Goal: Task Accomplishment & Management: Complete application form

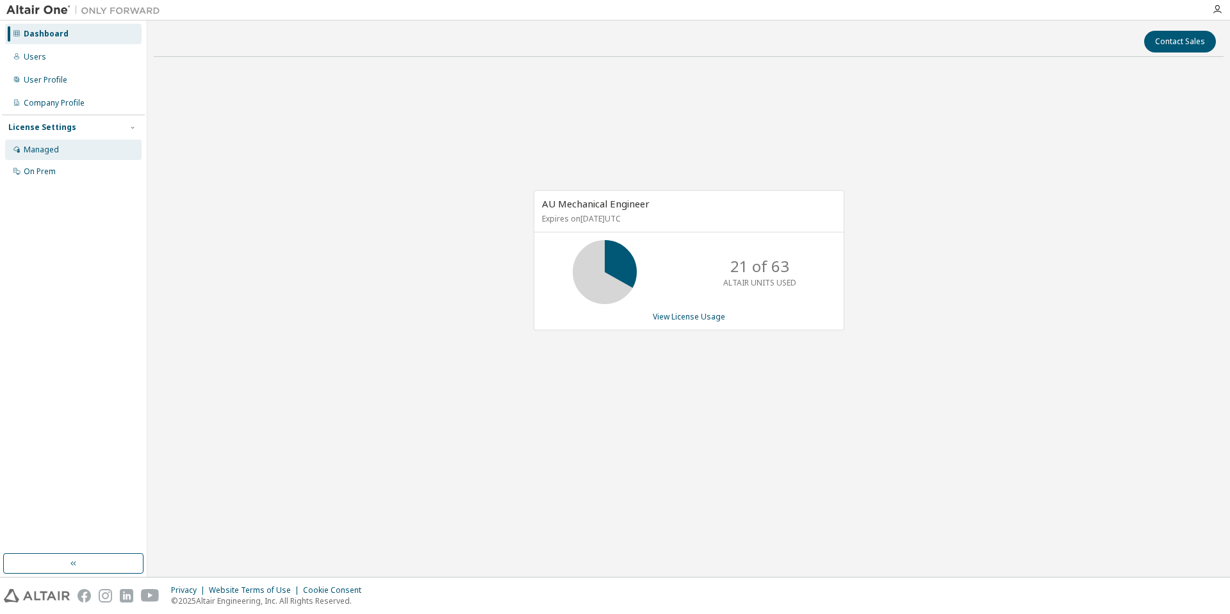
click at [75, 150] on div "Managed" at bounding box center [73, 150] width 136 height 20
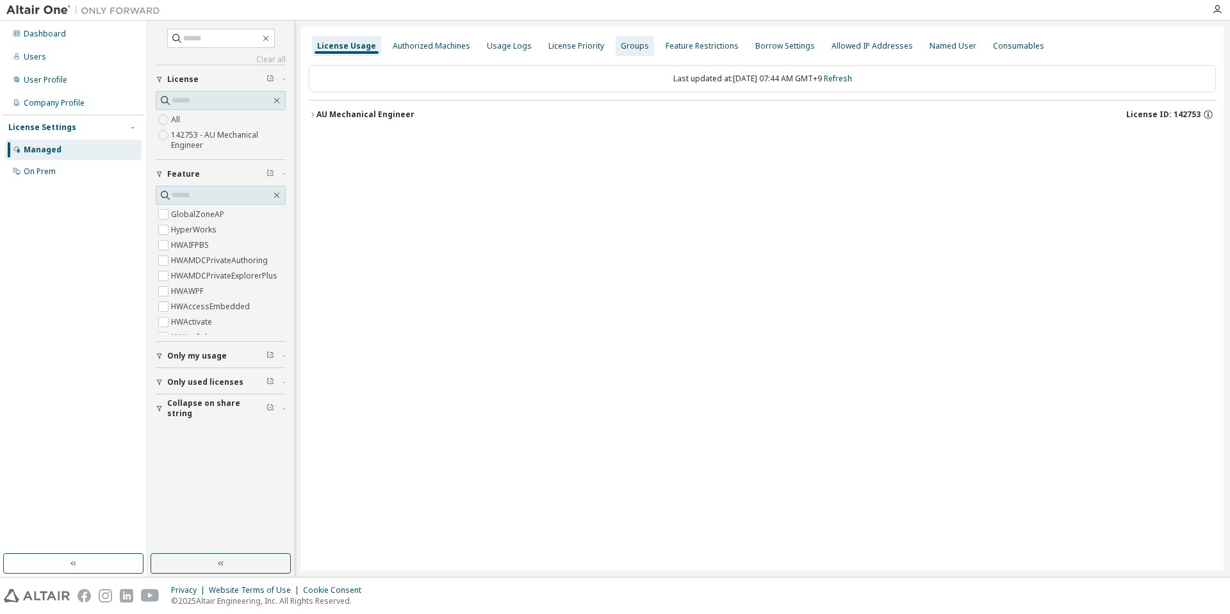
click at [621, 49] on div "Groups" at bounding box center [635, 46] width 28 height 10
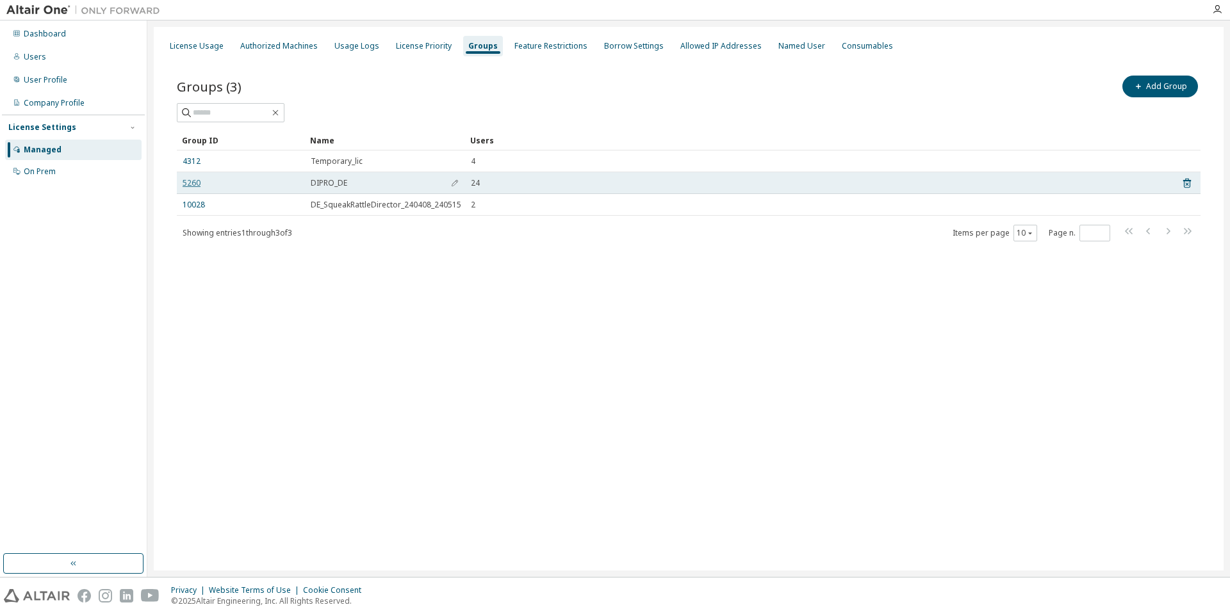
click at [196, 184] on link "5260" at bounding box center [192, 183] width 18 height 10
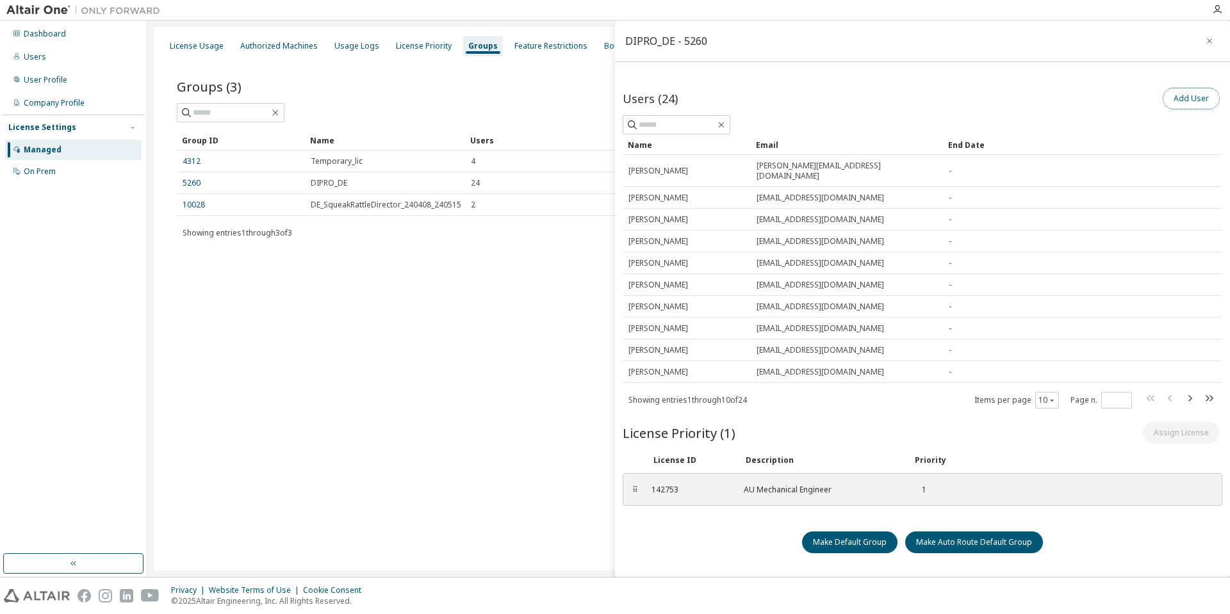
click at [1184, 101] on button "Add User" at bounding box center [1191, 99] width 57 height 22
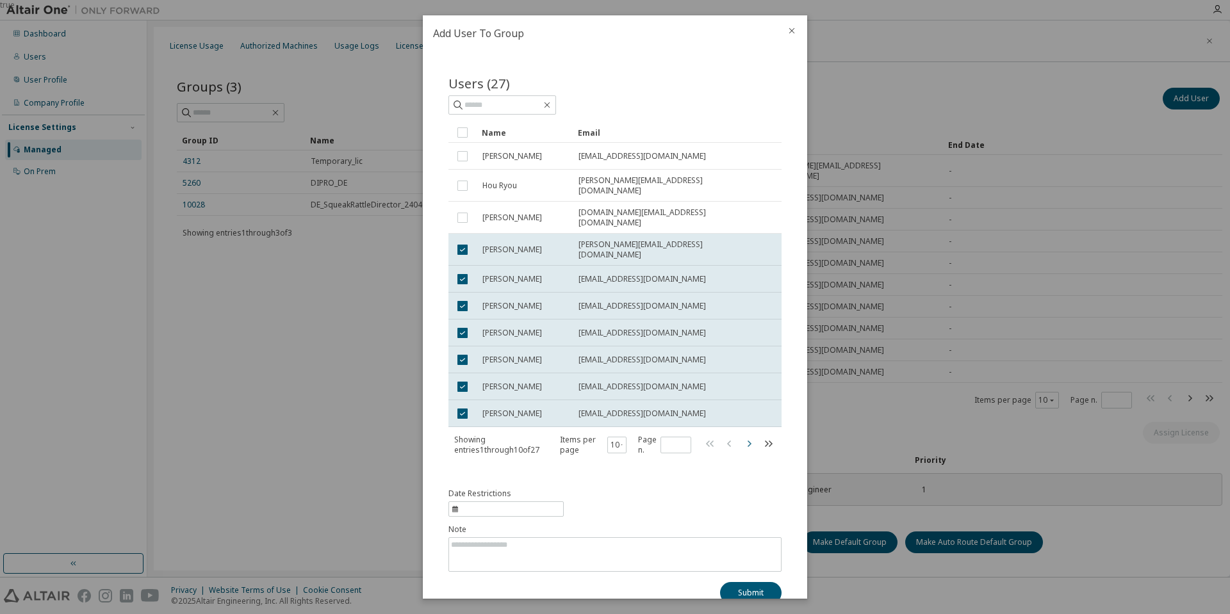
click at [741, 436] on icon "button" at bounding box center [748, 443] width 15 height 15
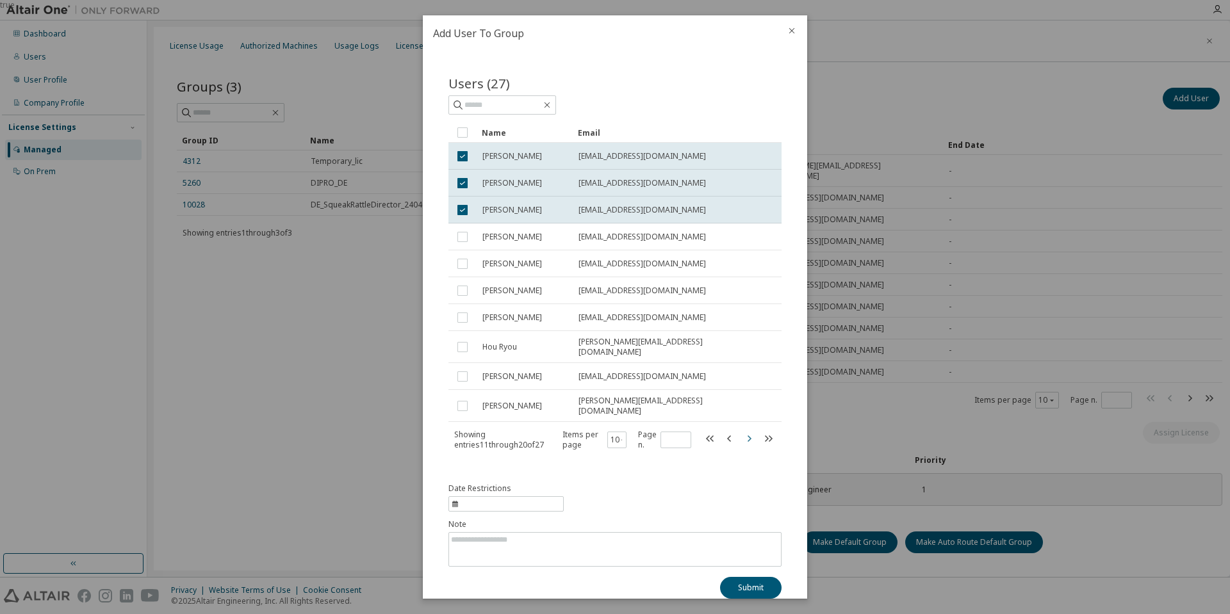
click at [742, 431] on icon "button" at bounding box center [748, 438] width 15 height 15
type input "*"
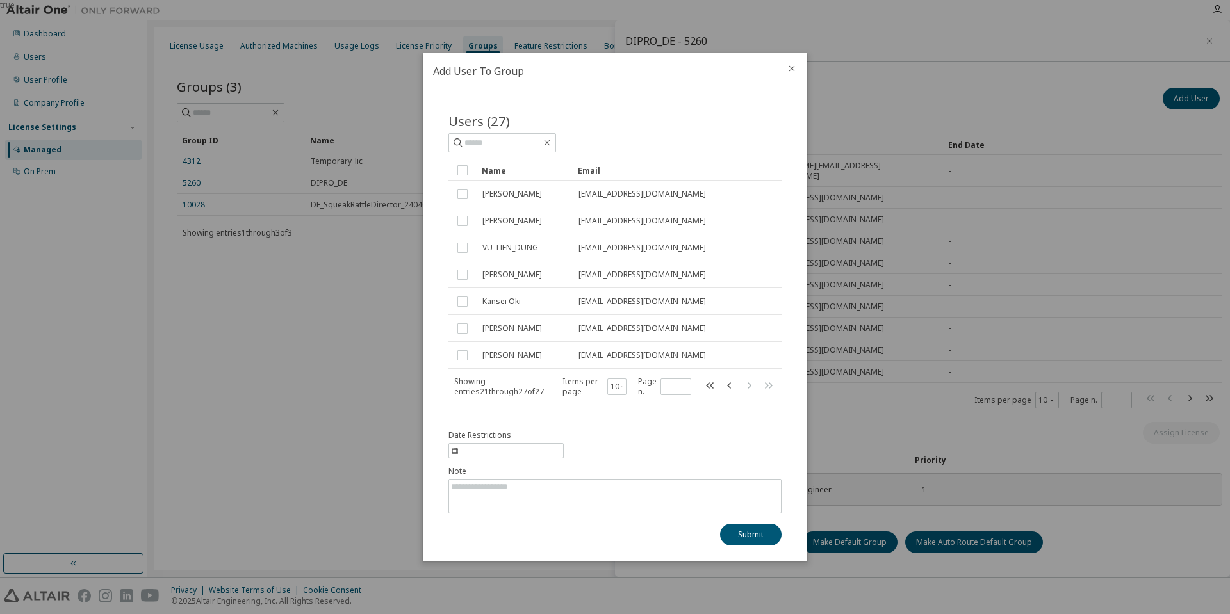
click at [789, 67] on icon "close" at bounding box center [792, 68] width 10 height 10
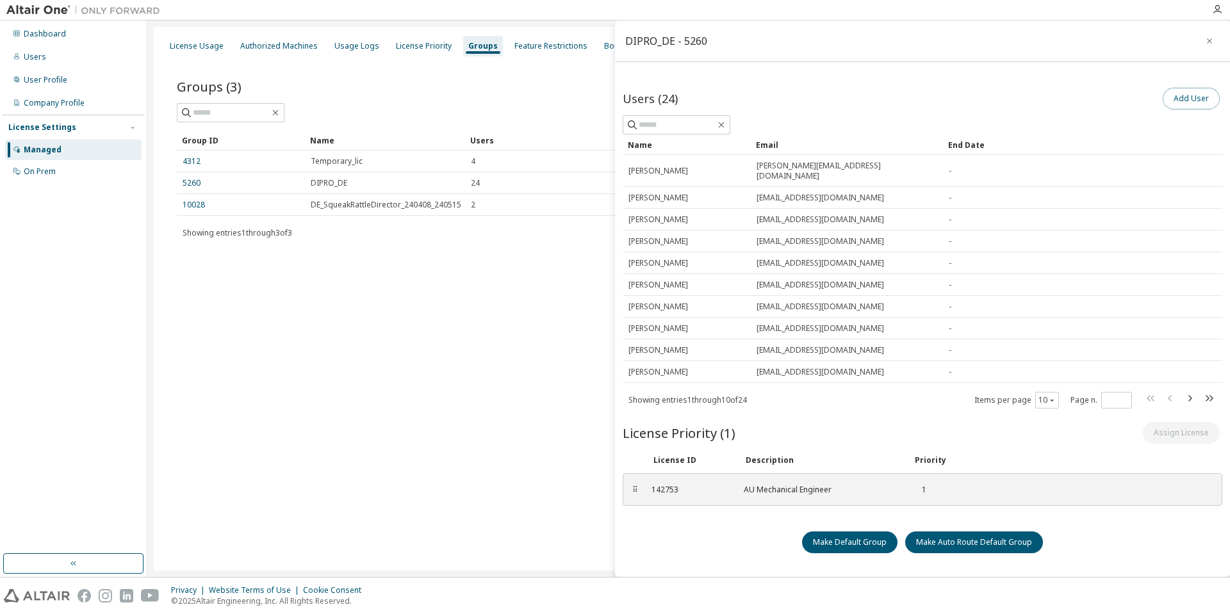
click at [1183, 94] on button "Add User" at bounding box center [1191, 99] width 57 height 22
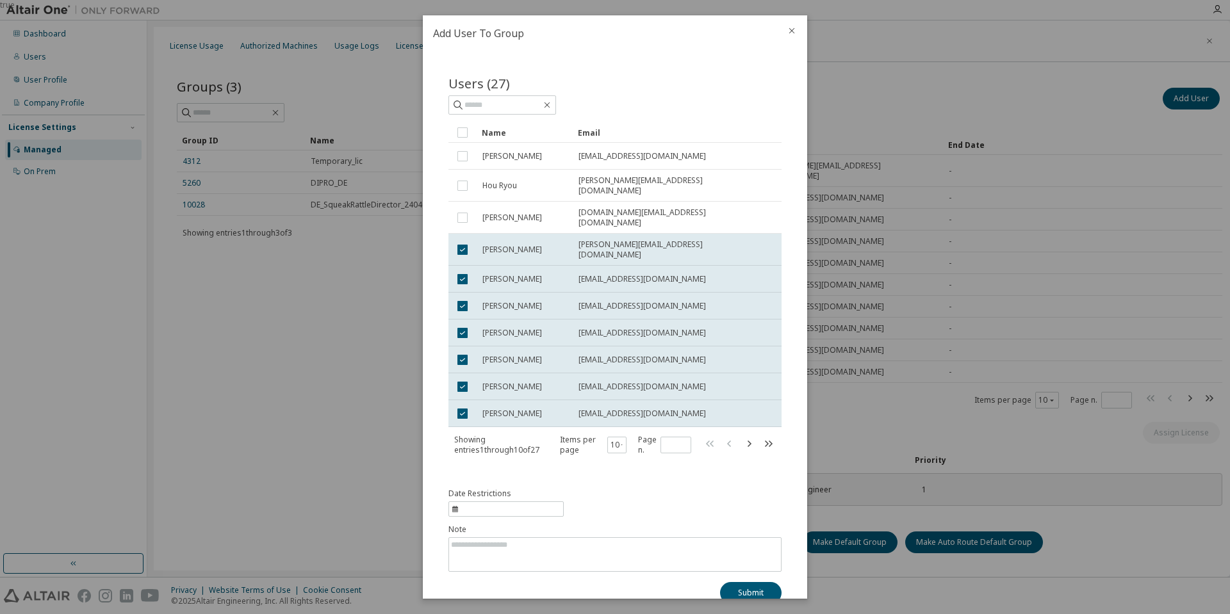
click at [790, 30] on icon "close" at bounding box center [792, 31] width 10 height 10
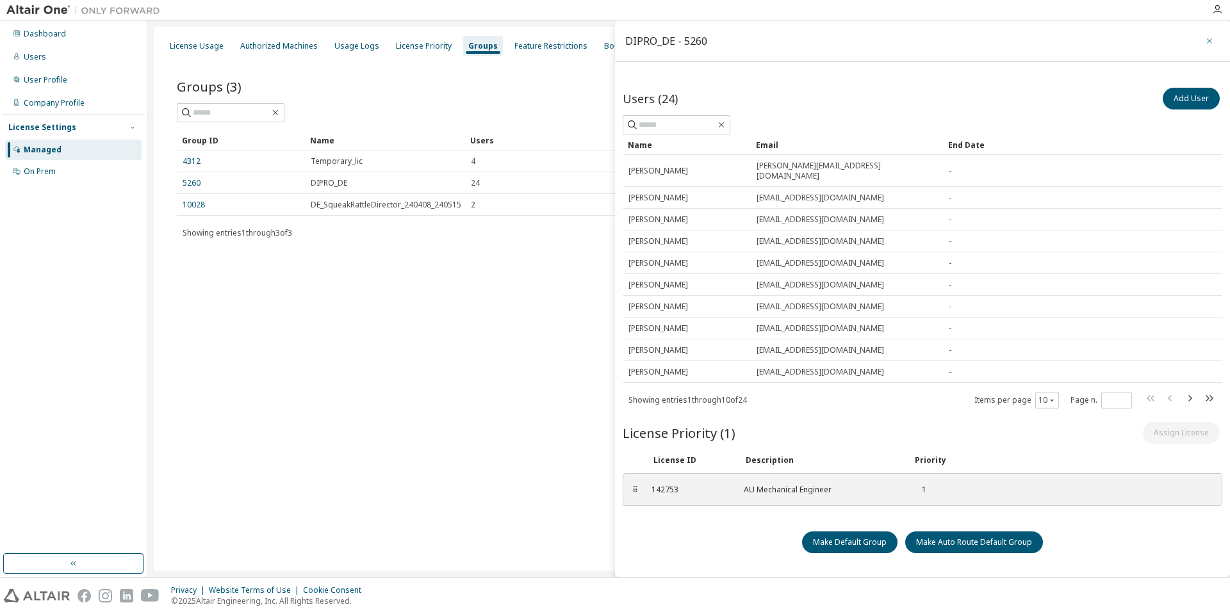
click at [1210, 44] on icon "button" at bounding box center [1209, 41] width 9 height 10
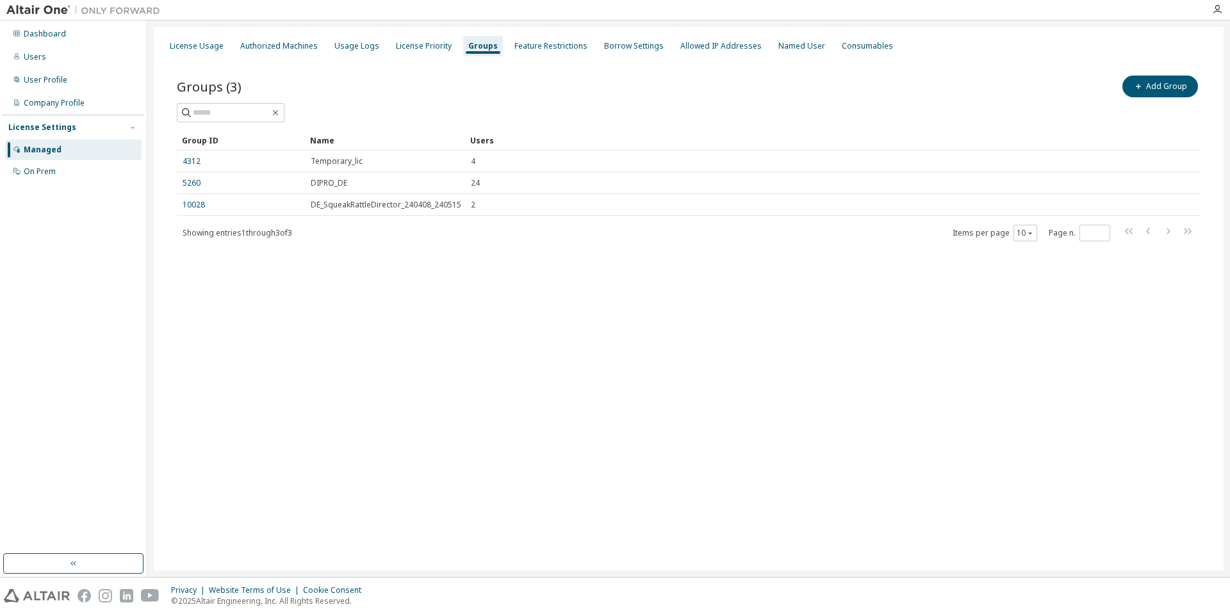
click at [631, 282] on div "License Usage Authorized Machines Usage Logs License Priority Groups Feature Re…" at bounding box center [689, 299] width 1070 height 544
click at [428, 43] on div "License Priority" at bounding box center [424, 46] width 56 height 10
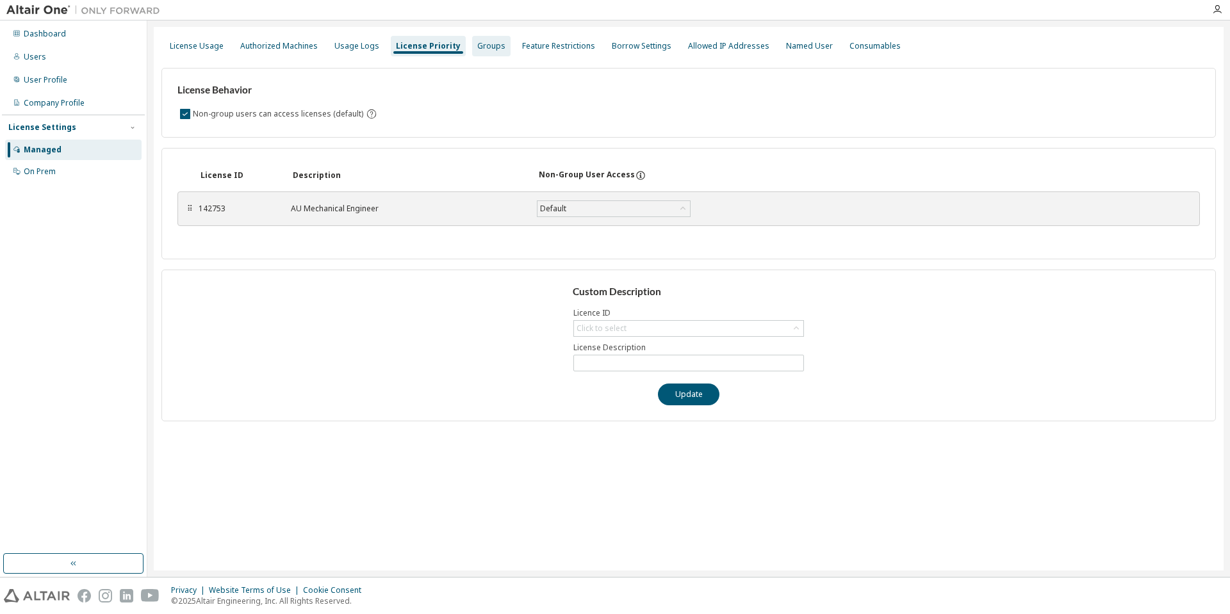
click at [479, 44] on div "Groups" at bounding box center [491, 46] width 28 height 10
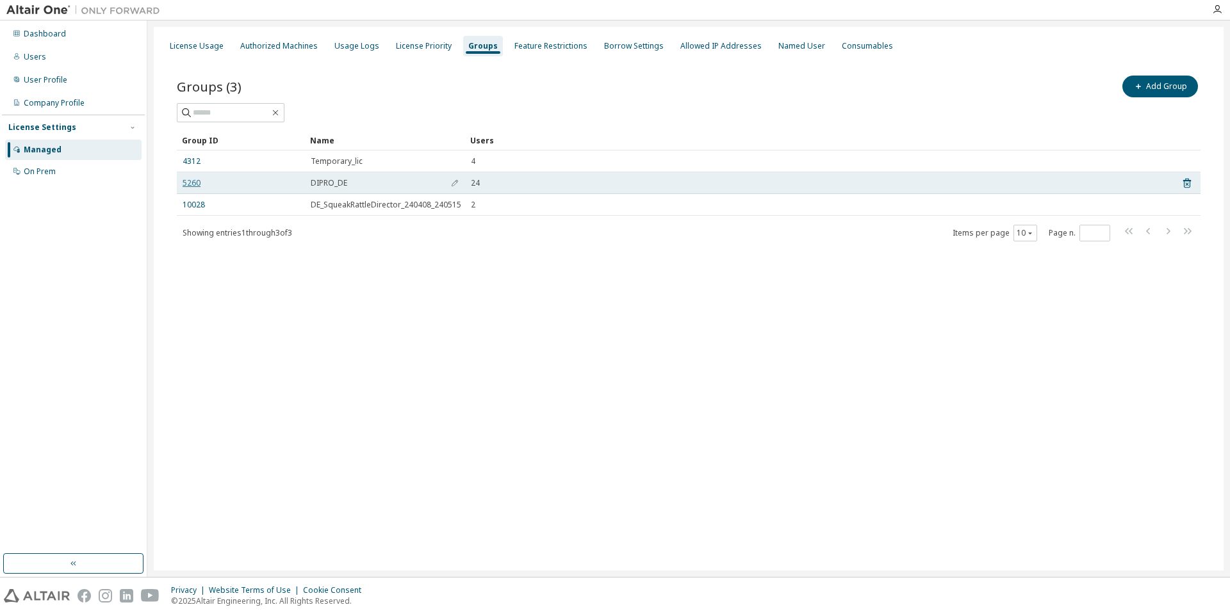
click at [192, 183] on link "5260" at bounding box center [192, 183] width 18 height 10
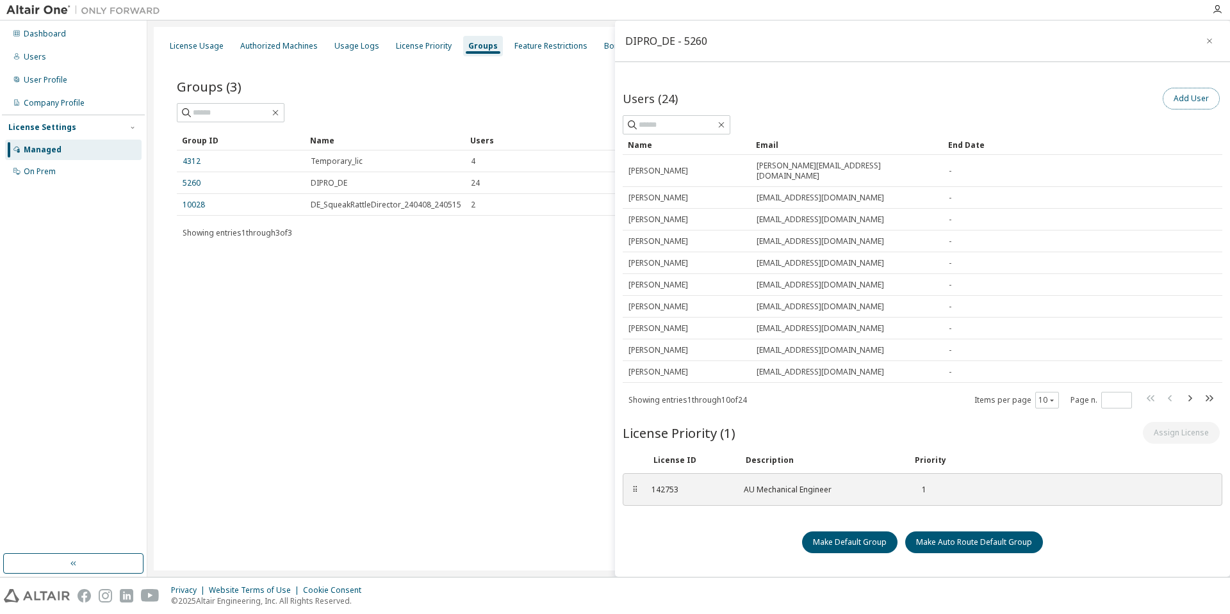
click at [1191, 99] on button "Add User" at bounding box center [1191, 99] width 57 height 22
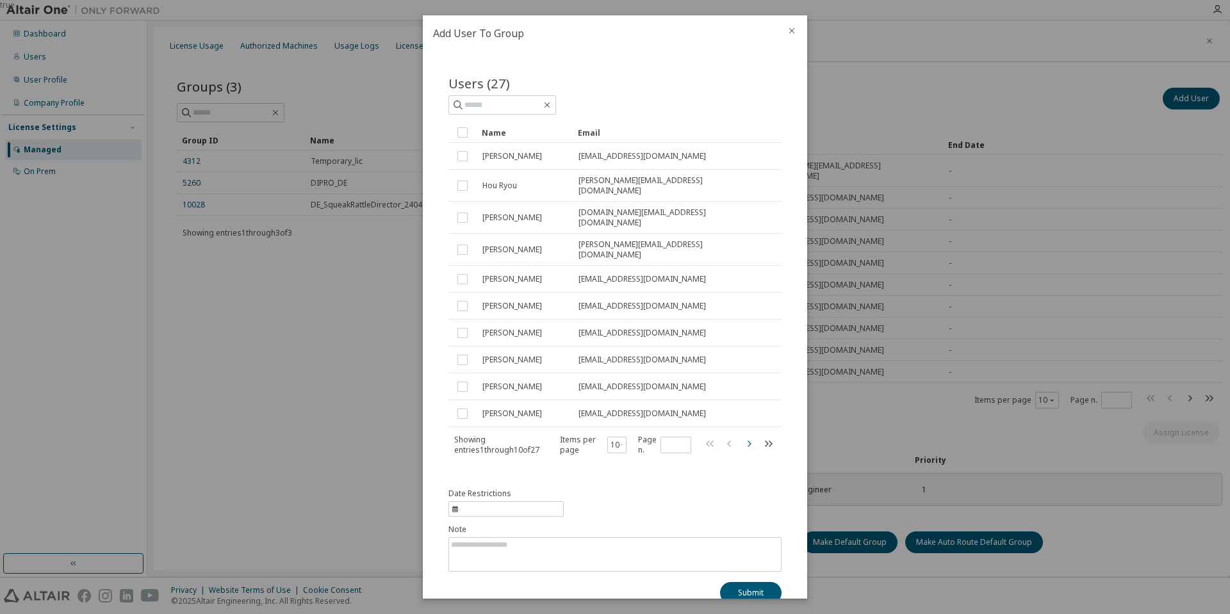
click at [745, 436] on icon "button" at bounding box center [748, 443] width 15 height 15
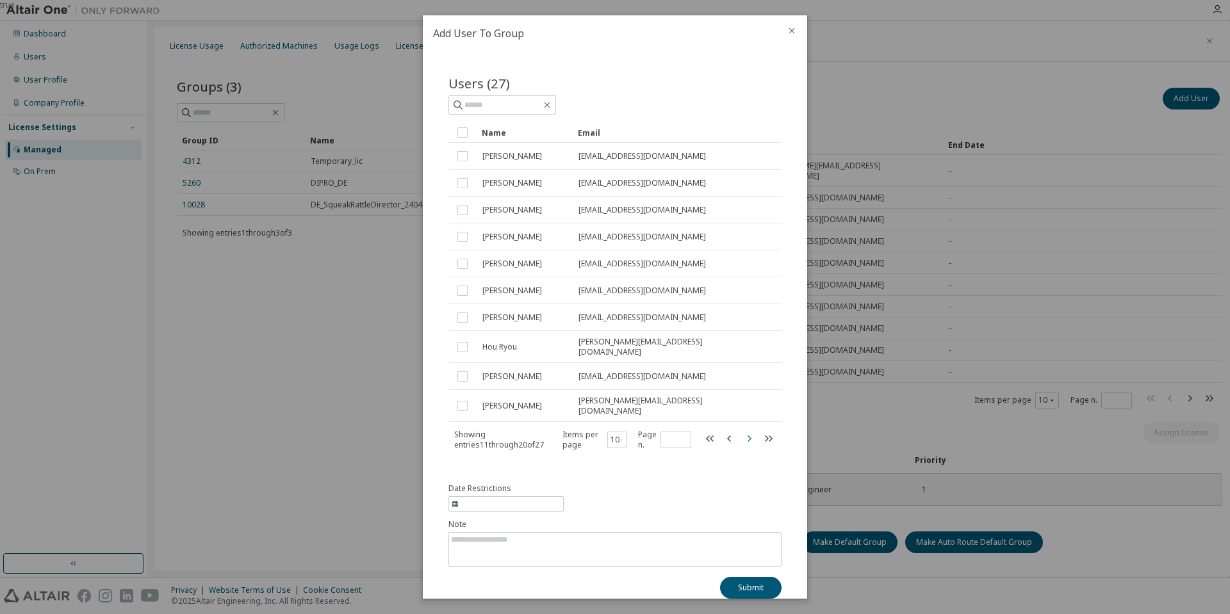
click at [748, 435] on icon "button" at bounding box center [750, 438] width 4 height 6
type input "*"
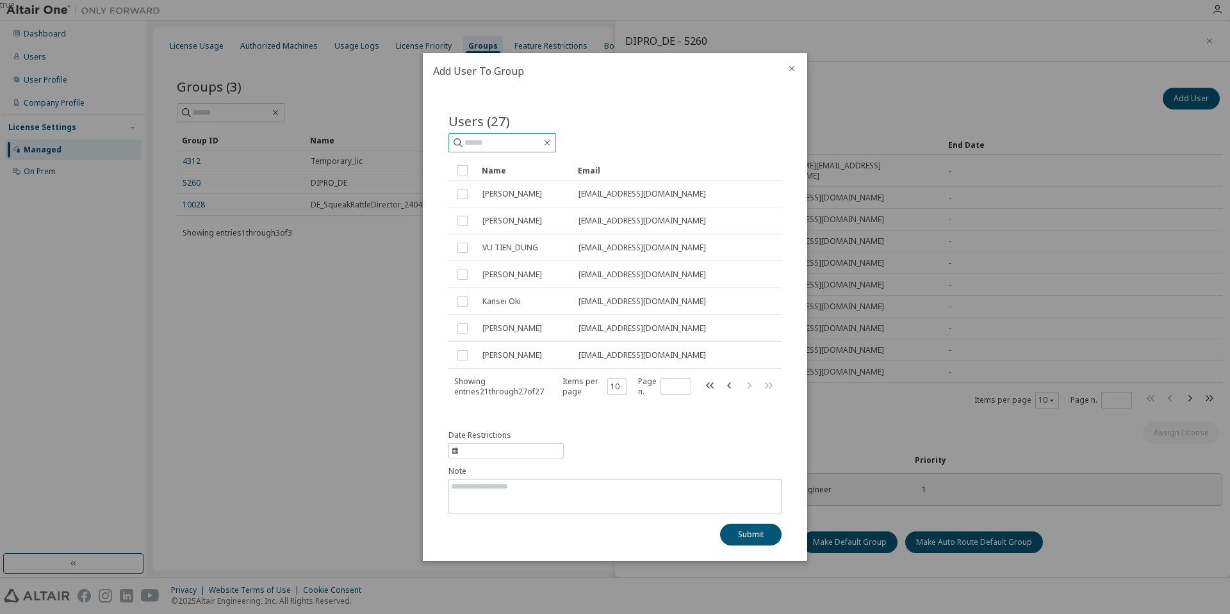
click at [541, 145] on input "text" at bounding box center [502, 142] width 77 height 13
click at [792, 66] on icon "close" at bounding box center [792, 68] width 10 height 10
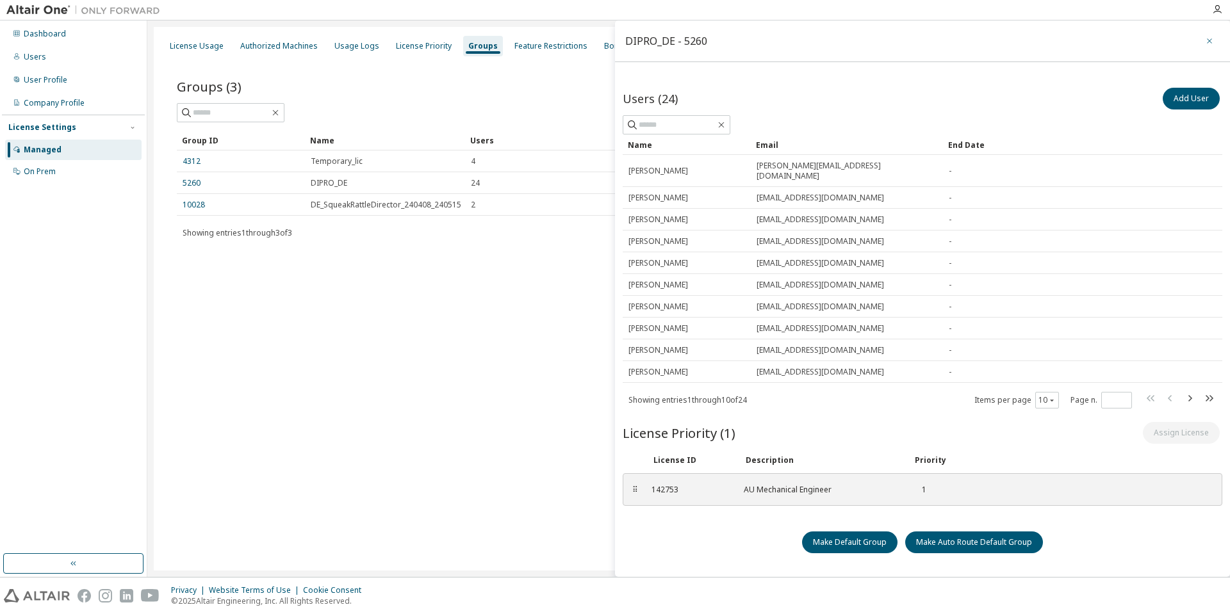
click at [1210, 40] on icon "button" at bounding box center [1209, 41] width 9 height 10
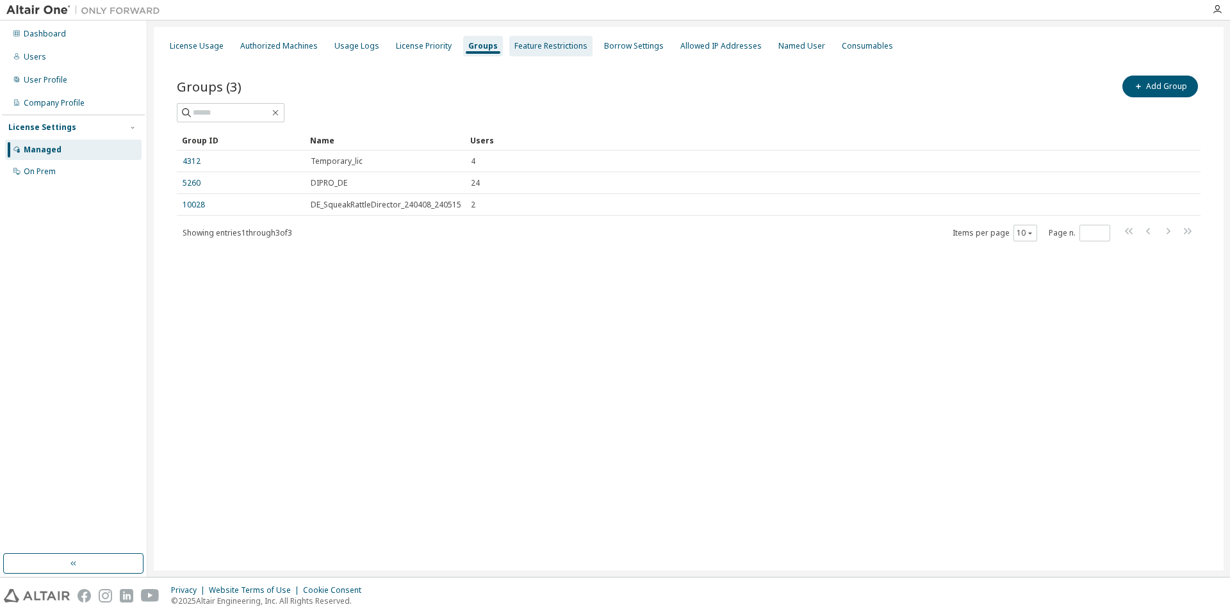
click at [556, 41] on div "Feature Restrictions" at bounding box center [550, 46] width 73 height 10
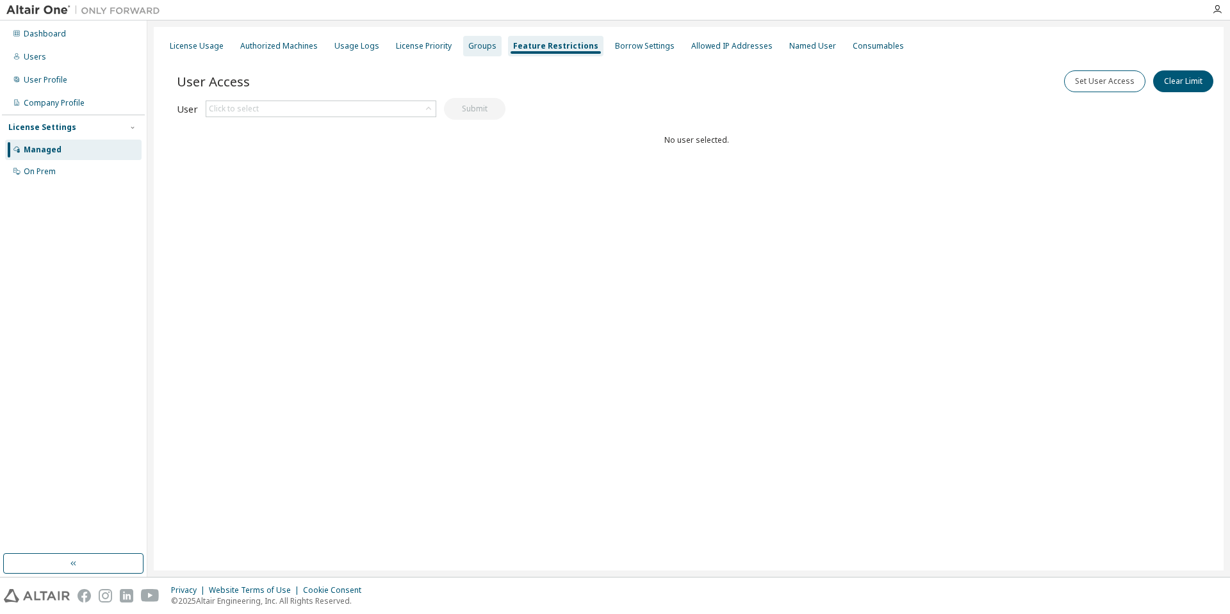
click at [468, 53] on div "Groups" at bounding box center [482, 46] width 38 height 20
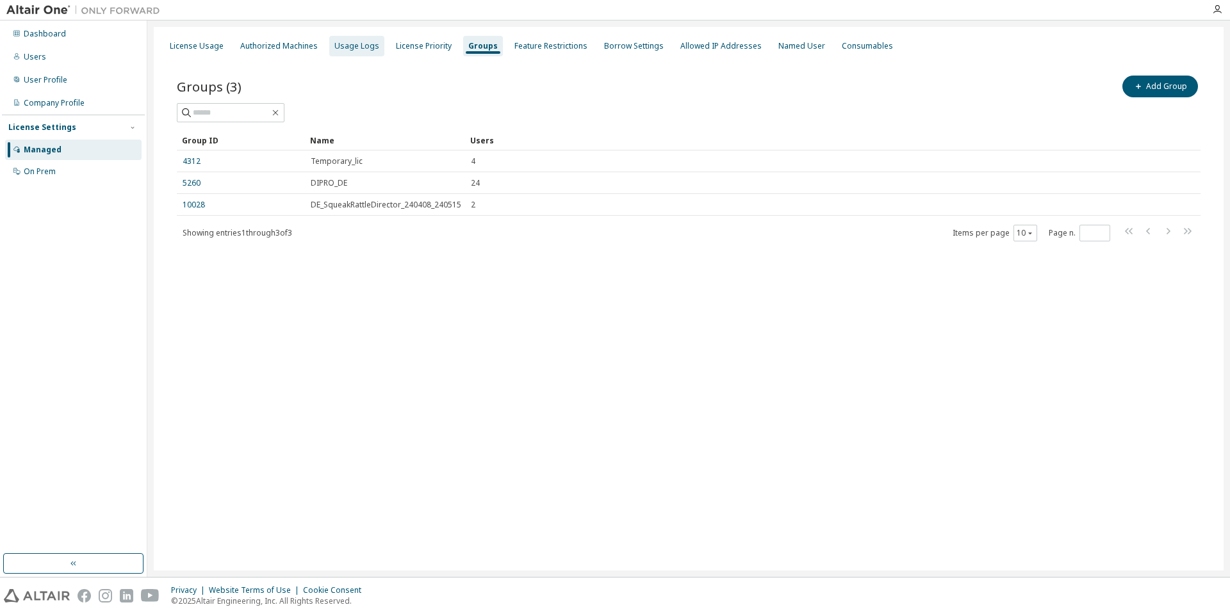
click at [347, 41] on div "Usage Logs" at bounding box center [356, 46] width 45 height 10
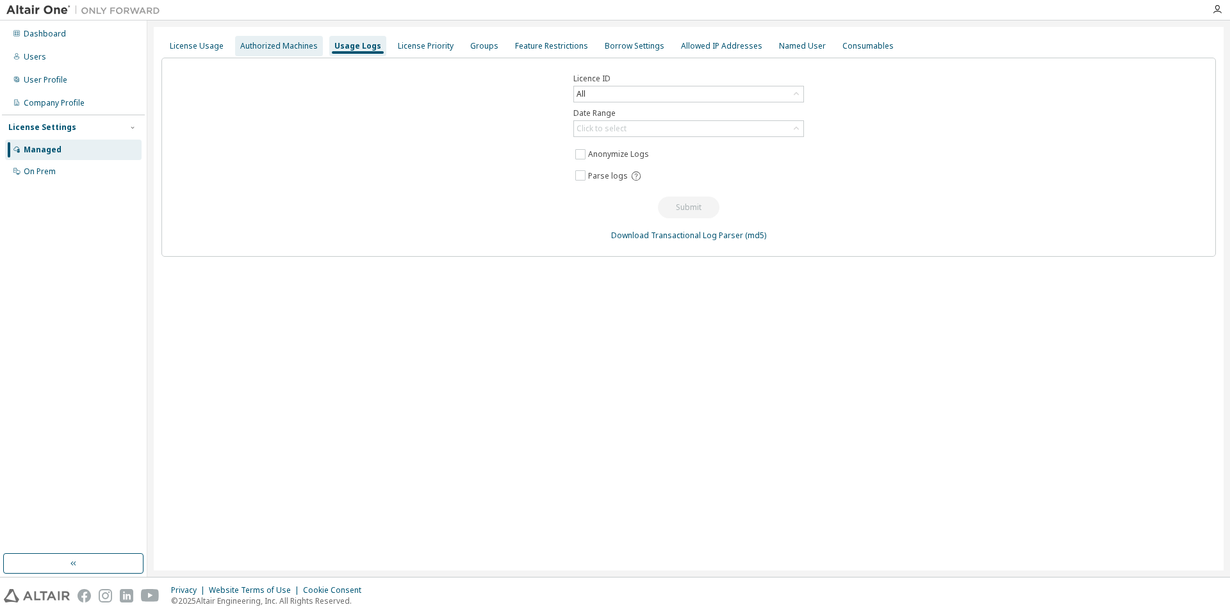
click at [263, 47] on div "Authorized Machines" at bounding box center [279, 46] width 78 height 10
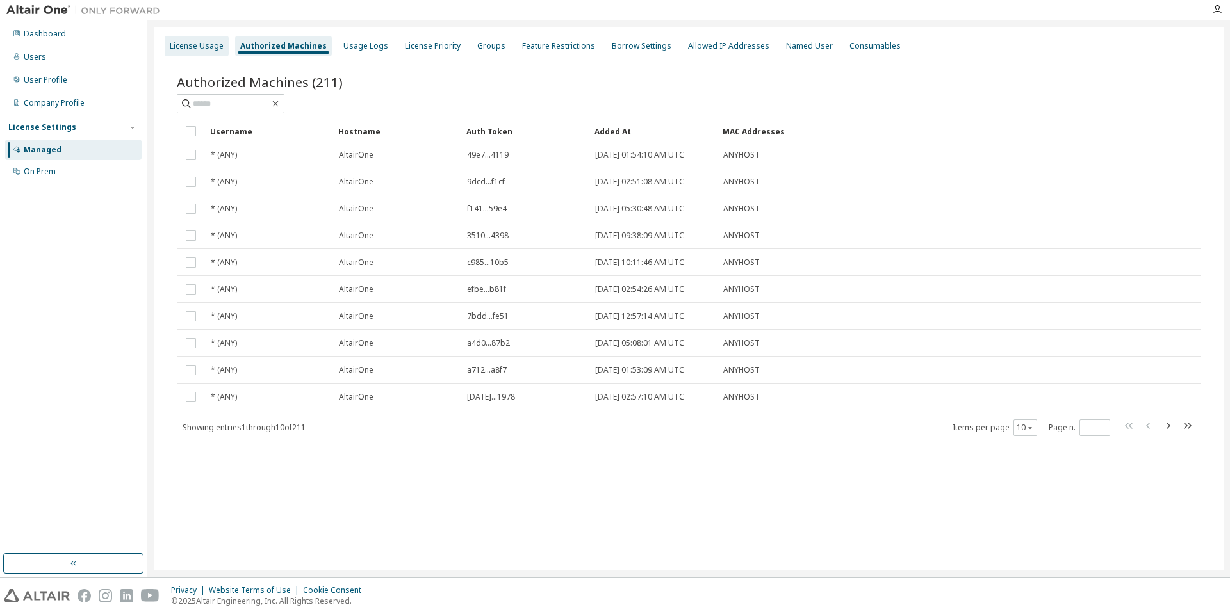
click at [198, 45] on div "License Usage" at bounding box center [197, 46] width 54 height 10
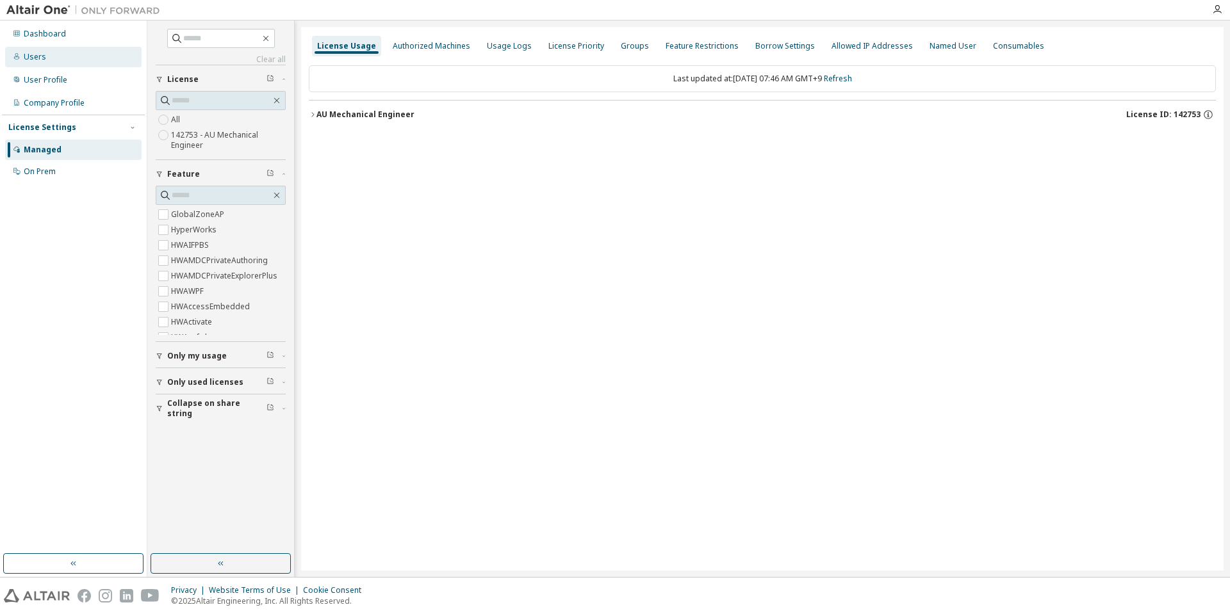
click at [59, 53] on div "Users" at bounding box center [73, 57] width 136 height 20
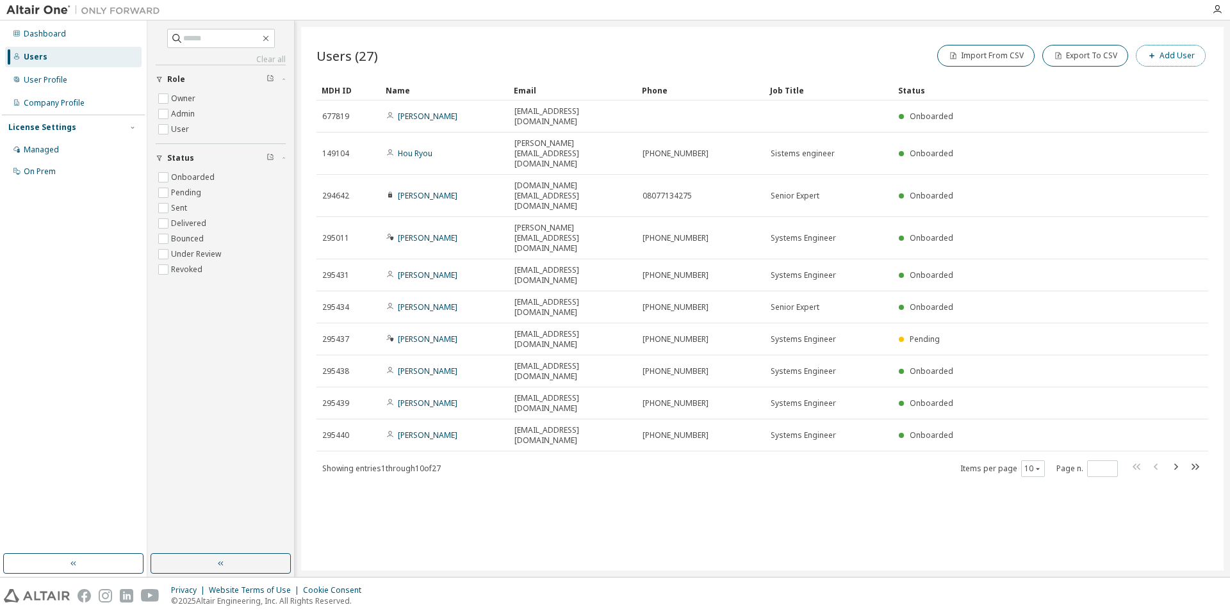
click at [1176, 56] on button "Add User" at bounding box center [1171, 56] width 70 height 22
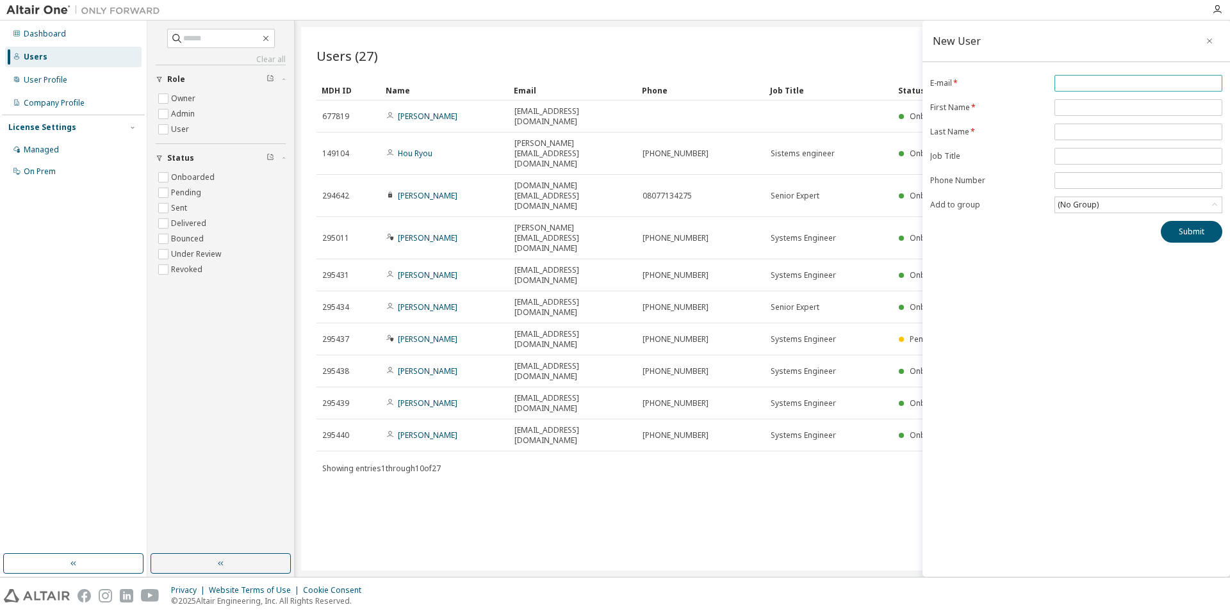
click at [1091, 81] on input "email" at bounding box center [1138, 83] width 161 height 10
paste input "**********"
type input "**********"
click at [1108, 106] on input "text" at bounding box center [1138, 107] width 161 height 10
type input "******"
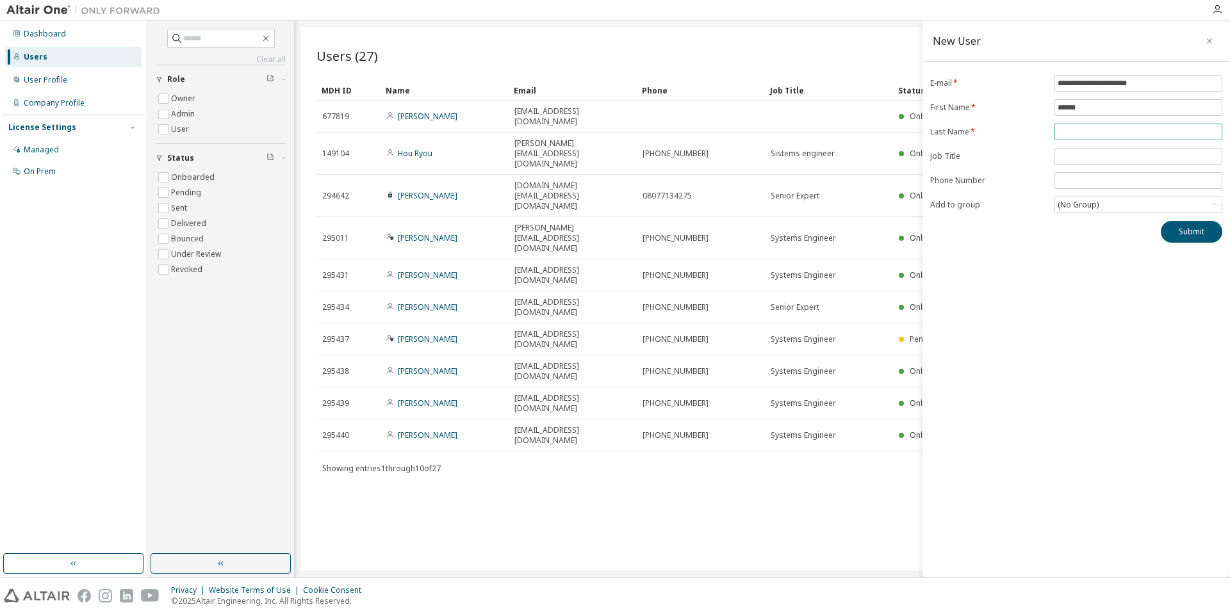
click at [1107, 136] on input "text" at bounding box center [1138, 132] width 161 height 10
type input "********"
click at [508, 53] on div "Users (27) Import From CSV Export To CSV Add User" at bounding box center [762, 55] width 892 height 27
click at [1213, 204] on icon at bounding box center [1214, 205] width 13 height 13
click at [1091, 269] on li "5260 - DIPRO_DE" at bounding box center [1138, 274] width 164 height 17
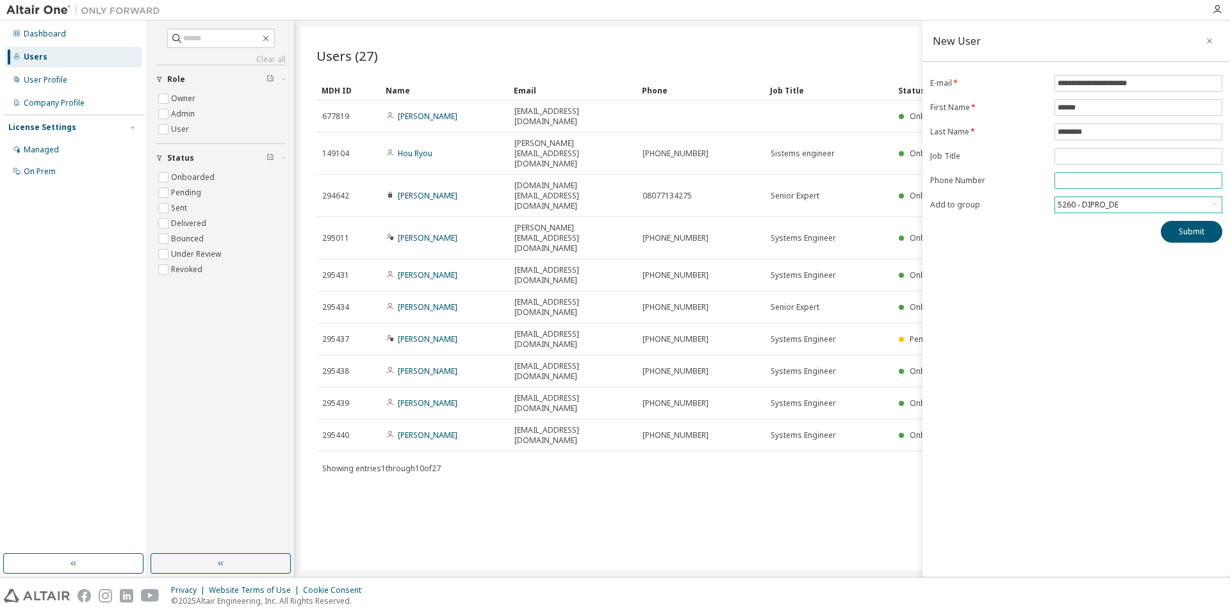
click at [1081, 178] on input "tel" at bounding box center [1138, 181] width 161 height 10
type input "**********"
click at [1192, 234] on button "Submit" at bounding box center [1191, 232] width 61 height 22
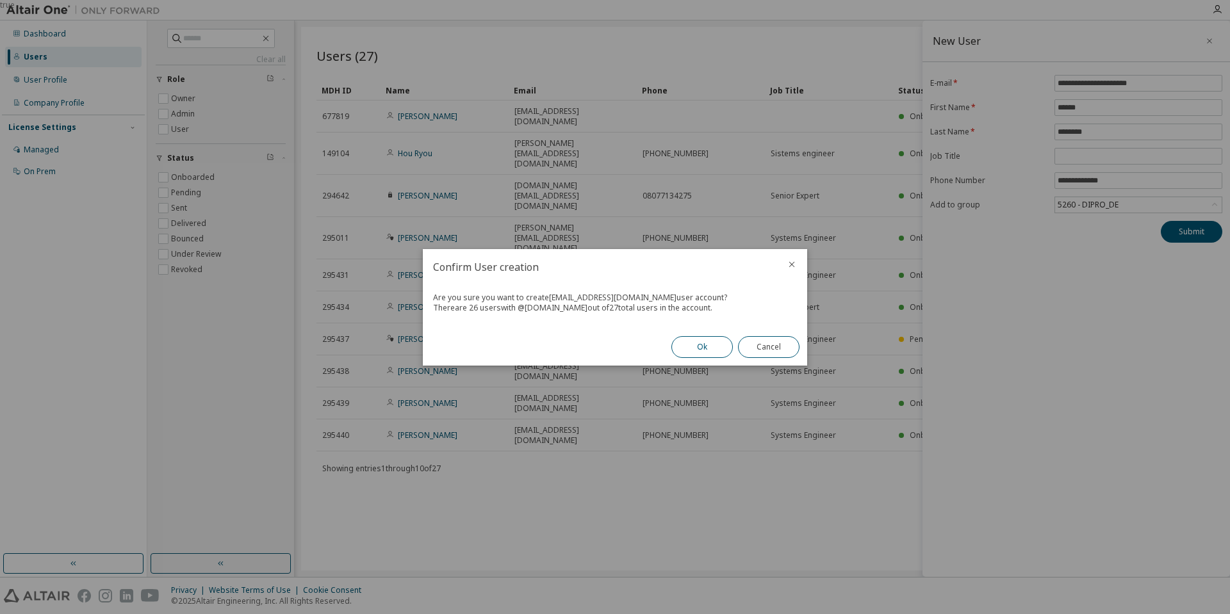
click at [696, 341] on button "Ok" at bounding box center [701, 347] width 61 height 22
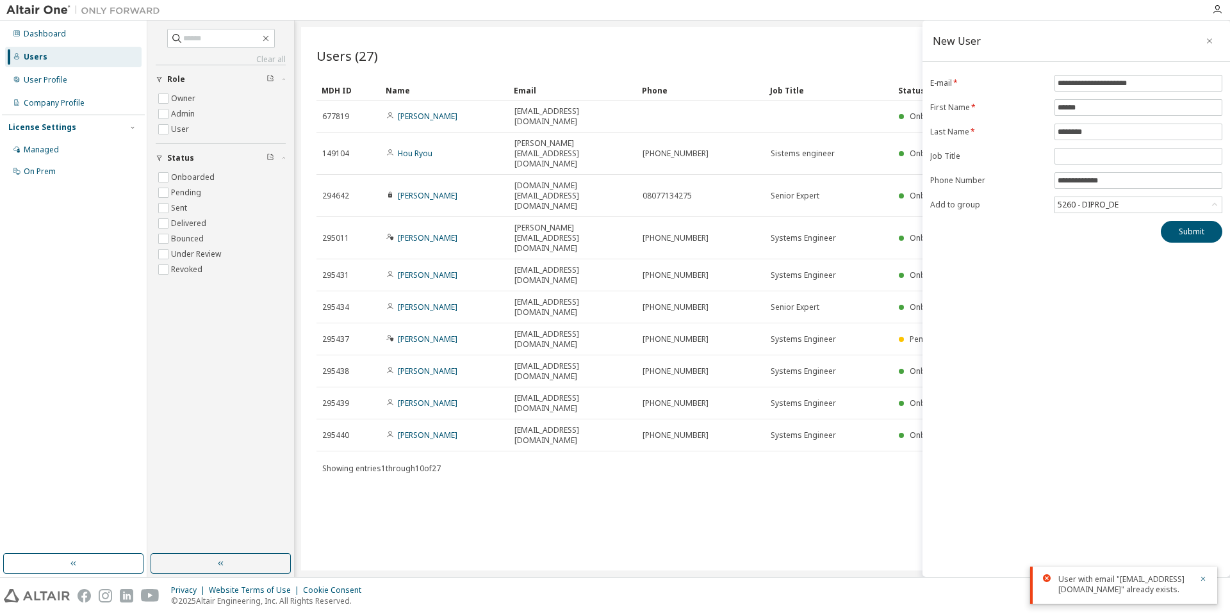
drag, startPoint x: 1202, startPoint y: 568, endPoint x: 1029, endPoint y: 423, distance: 224.7
click at [1202, 577] on icon "button" at bounding box center [1203, 579] width 4 height 4
click at [1209, 44] on icon "button" at bounding box center [1209, 41] width 9 height 10
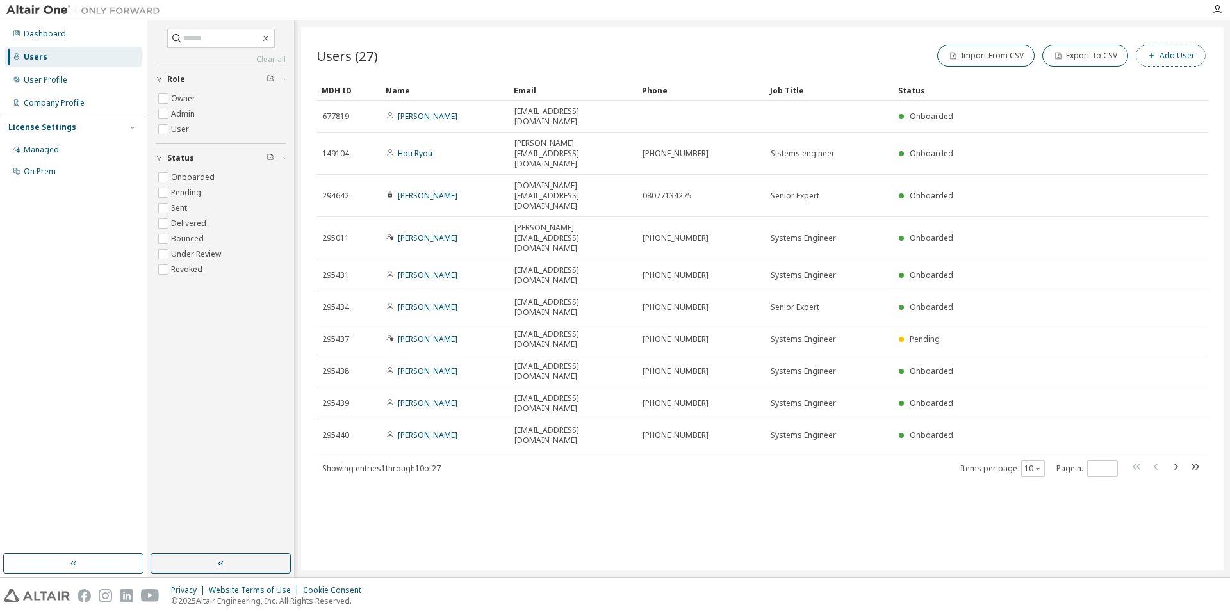
click at [1165, 57] on button "Add User" at bounding box center [1171, 56] width 70 height 22
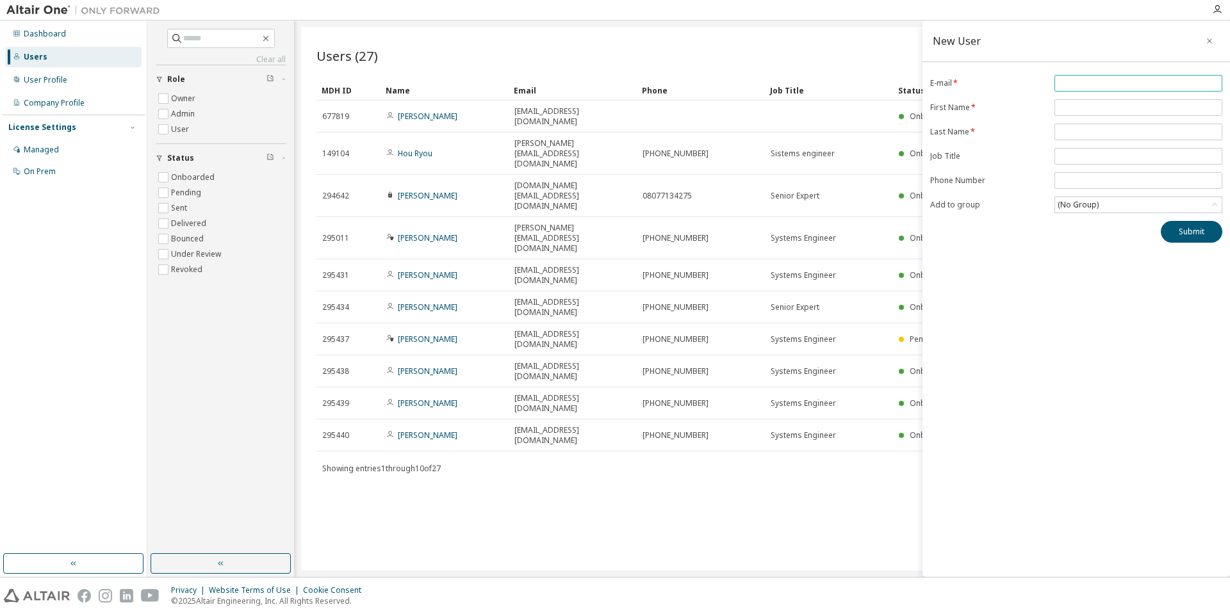
click at [1083, 85] on input "email" at bounding box center [1138, 83] width 161 height 10
type input "**********"
click at [1069, 106] on input "text" at bounding box center [1138, 107] width 161 height 10
type input "*********"
click at [1097, 133] on input "text" at bounding box center [1138, 132] width 161 height 10
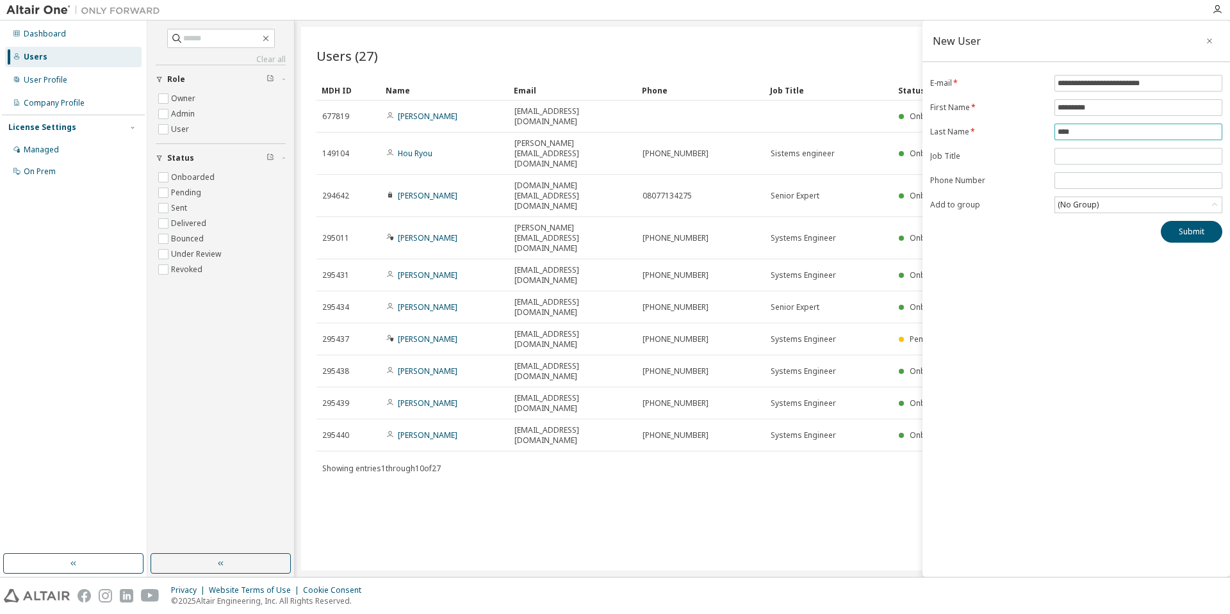
type input "****"
click at [1211, 201] on icon at bounding box center [1214, 205] width 13 height 13
click at [1099, 268] on li "5260 - DIPRO_DE" at bounding box center [1138, 274] width 164 height 17
click at [1203, 233] on button "Submit" at bounding box center [1191, 232] width 61 height 22
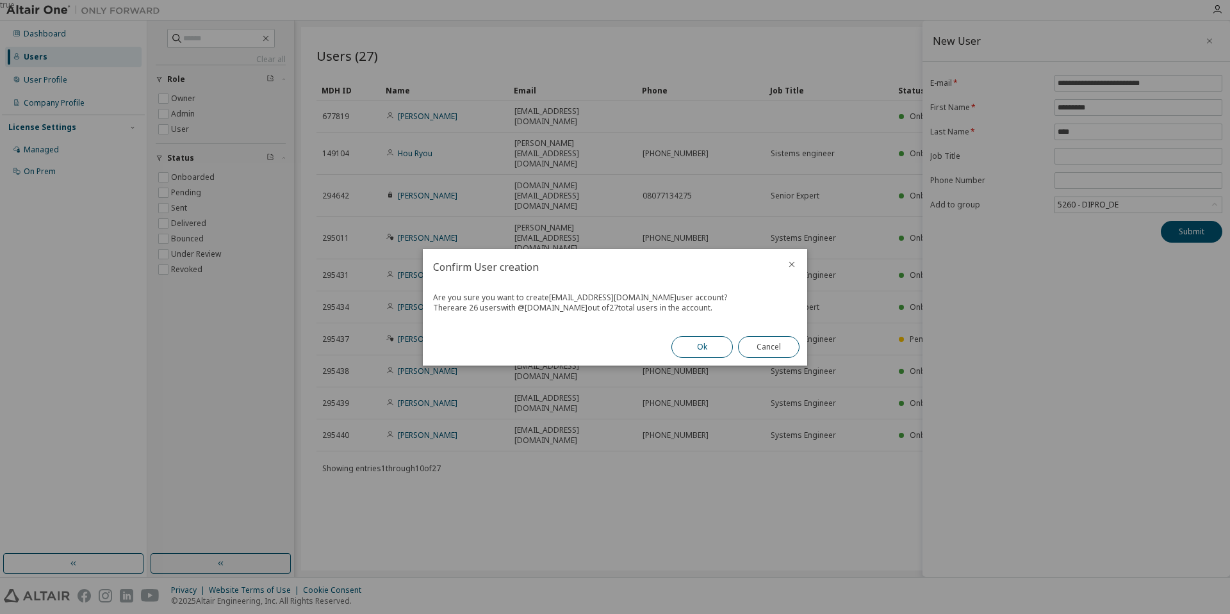
click at [694, 343] on button "Ok" at bounding box center [701, 347] width 61 height 22
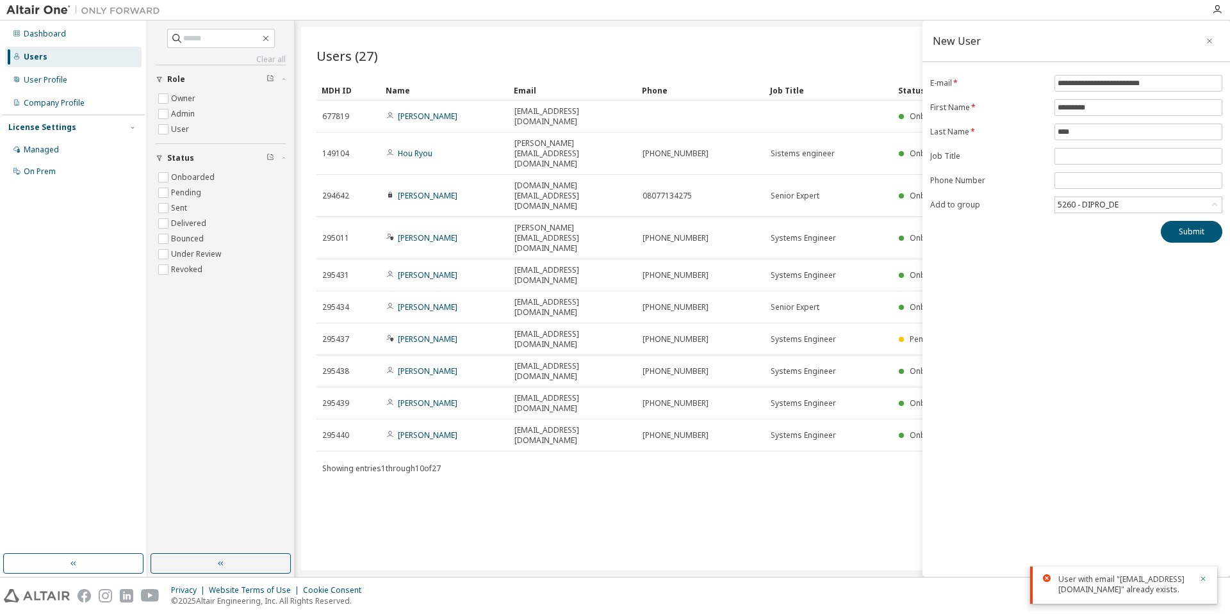
drag, startPoint x: 1206, startPoint y: 568, endPoint x: 997, endPoint y: 143, distance: 473.0
click at [1206, 575] on icon "button" at bounding box center [1203, 579] width 8 height 8
